Goal: Information Seeking & Learning: Find specific fact

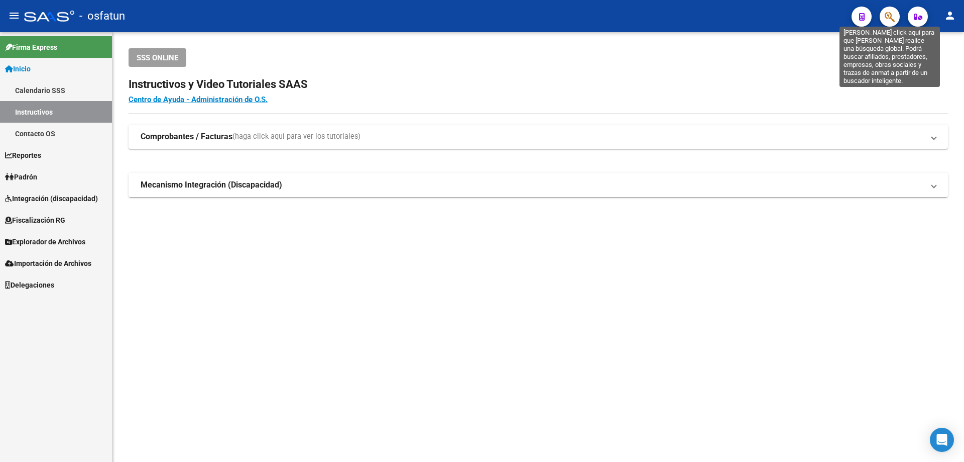
click at [888, 11] on icon "button" at bounding box center [890, 17] width 10 height 12
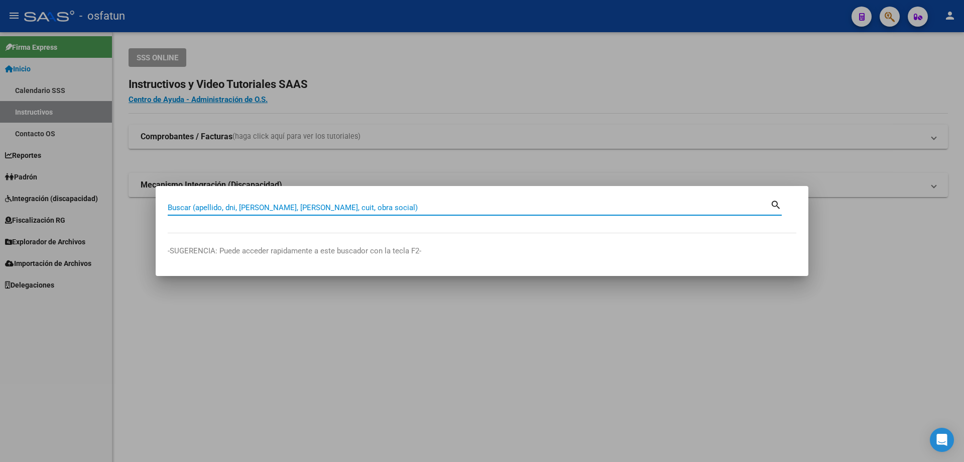
paste input "95341656"
type input "95341656"
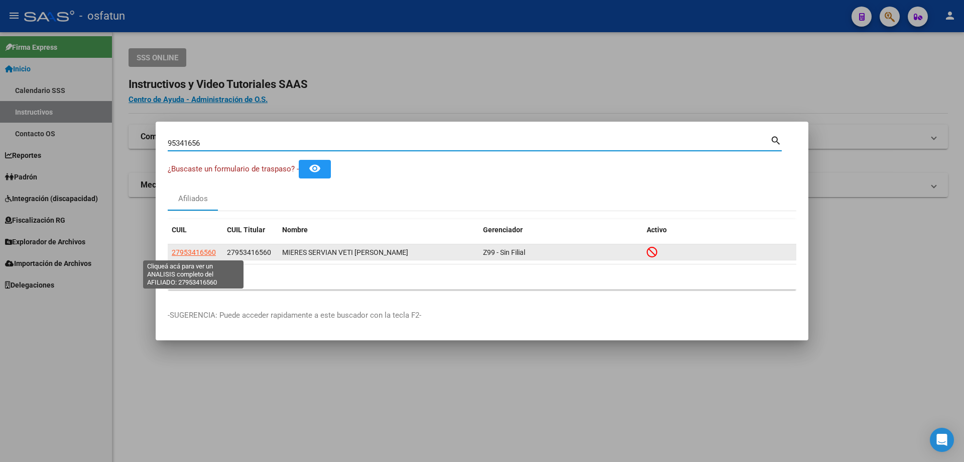
click at [188, 254] on span "27953416560" at bounding box center [194, 252] width 44 height 8
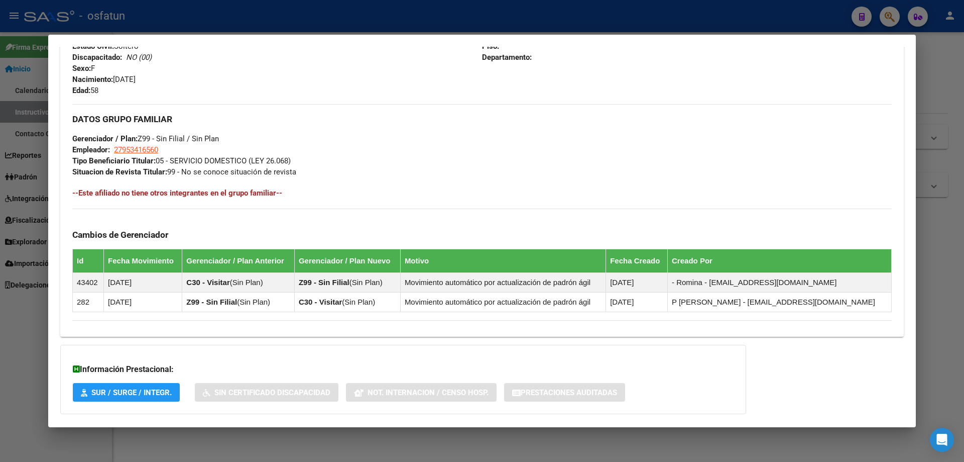
scroll to position [499, 0]
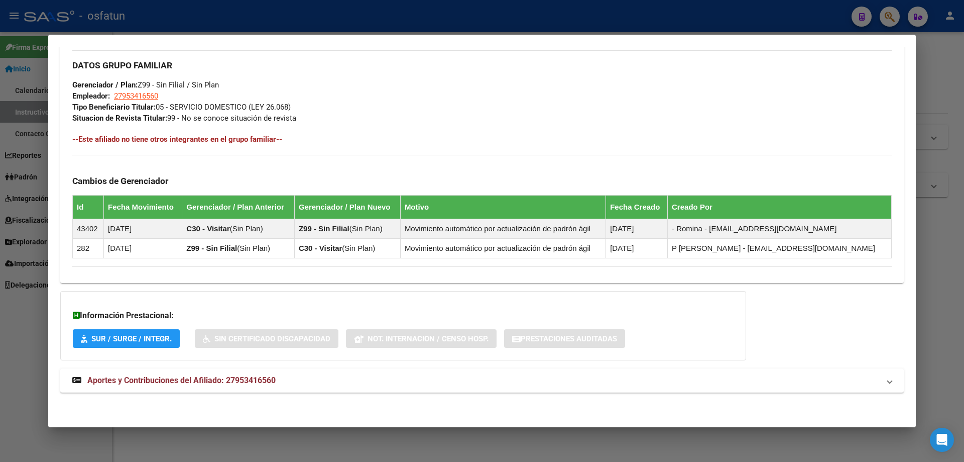
click at [139, 342] on span "SUR / SURGE / INTEGR." at bounding box center [131, 338] width 80 height 9
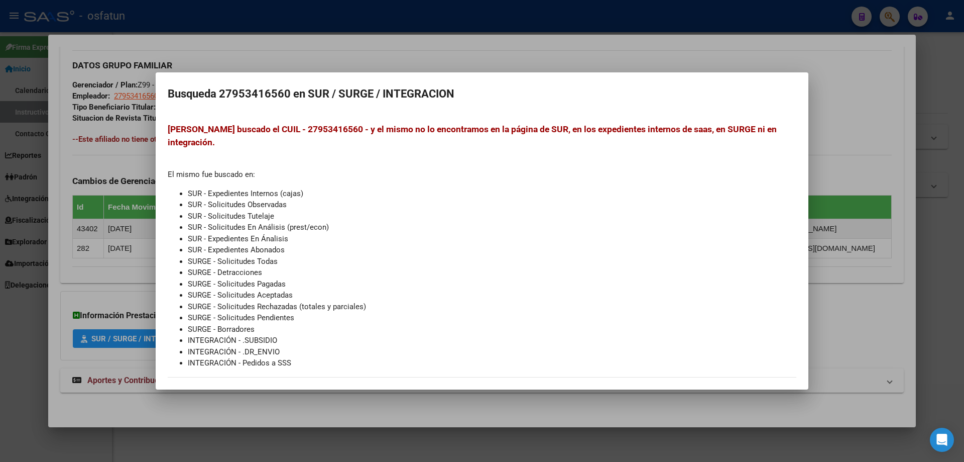
click at [139, 320] on div at bounding box center [482, 231] width 964 height 462
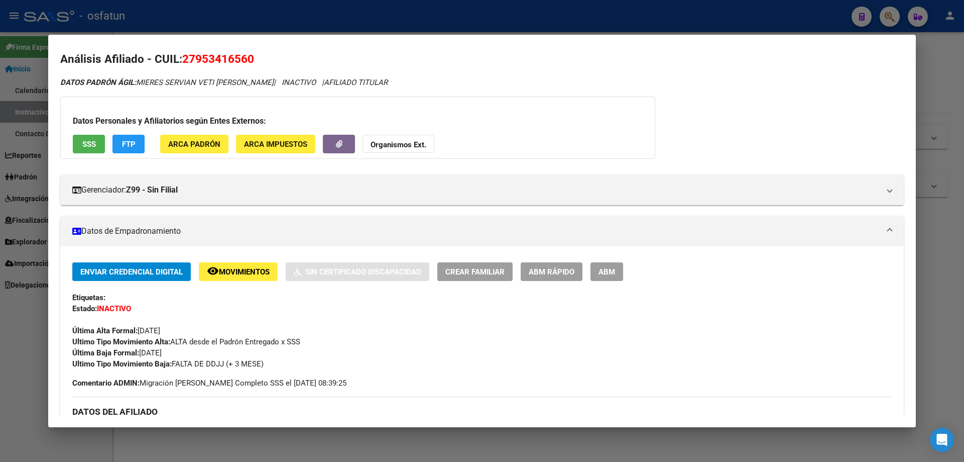
scroll to position [0, 0]
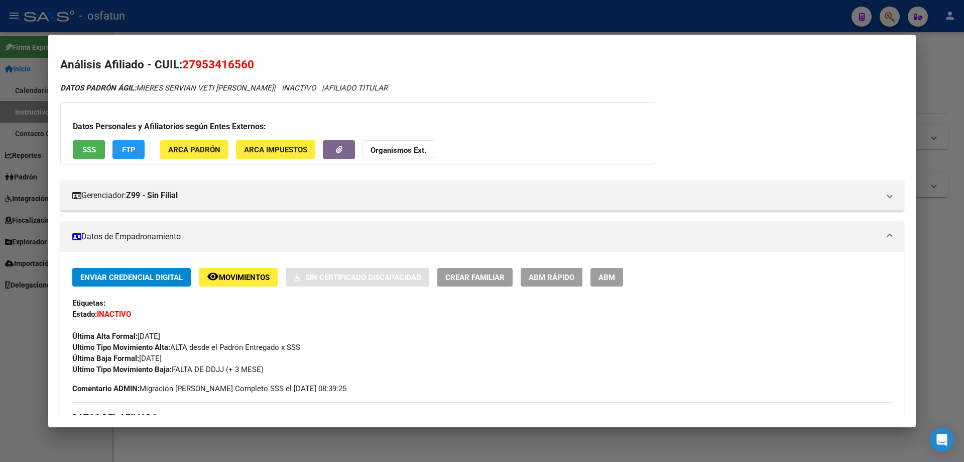
click at [130, 153] on span "FTP" at bounding box center [129, 149] width 14 height 9
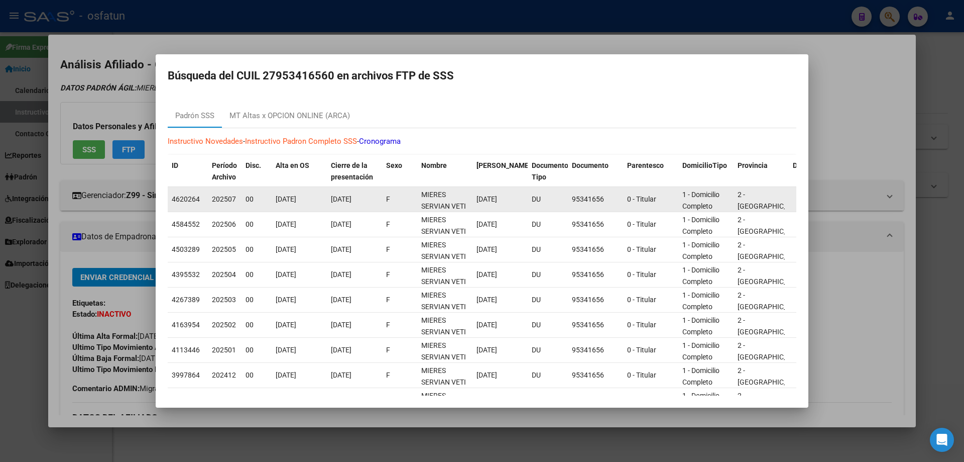
click at [567, 197] on datatable-body-cell "DU" at bounding box center [548, 199] width 40 height 25
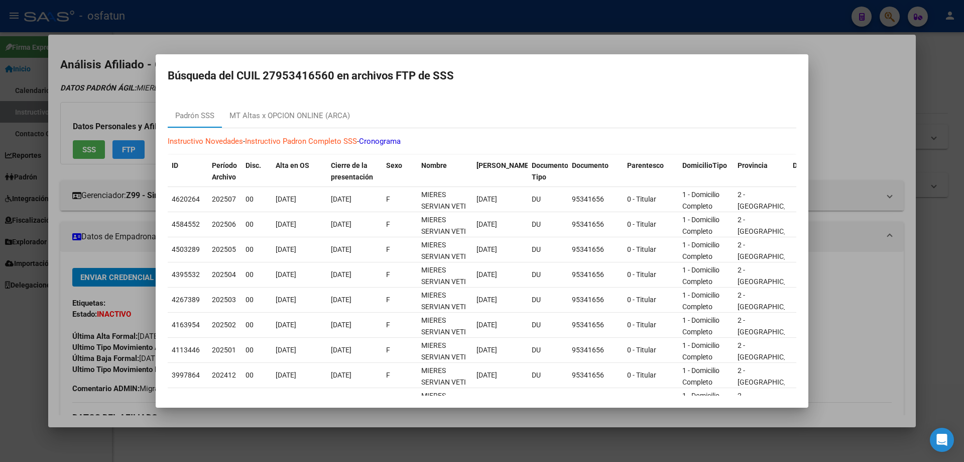
drag, startPoint x: 419, startPoint y: 386, endPoint x: 355, endPoint y: 404, distance: 66.3
click at [339, 408] on div "95341656 Buscar (apellido, dni, cuil, nro traspaso, cuit, obra social) search ¿…" at bounding box center [482, 231] width 964 height 462
click at [471, 129] on div "Instructivo Novedades - Instructivo [PERSON_NAME] Completo SSS - Cronograma ID …" at bounding box center [482, 301] width 629 height 347
click at [320, 122] on div "MT Altas x OPCION ONLINE (ARCA)" at bounding box center [290, 115] width 136 height 24
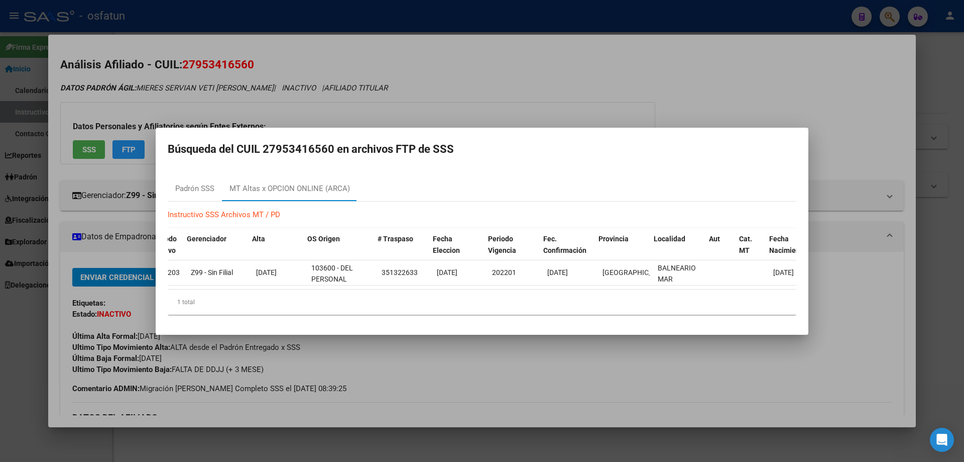
scroll to position [0, 64]
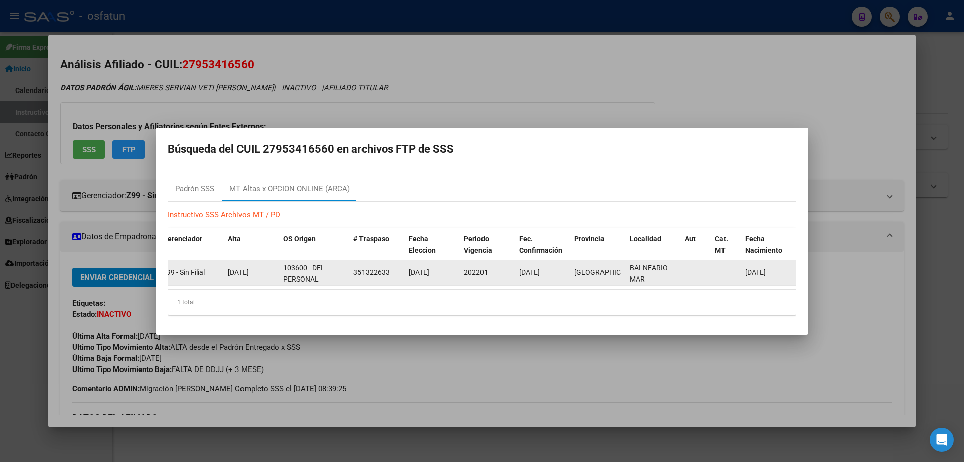
click at [383, 271] on span "351322633" at bounding box center [372, 272] width 36 height 8
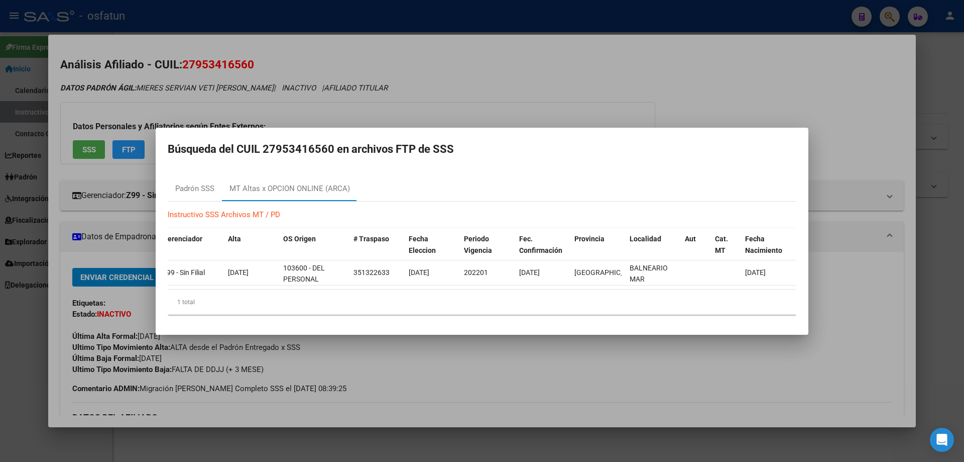
click at [919, 101] on div at bounding box center [482, 231] width 964 height 462
